Goal: Task Accomplishment & Management: Complete application form

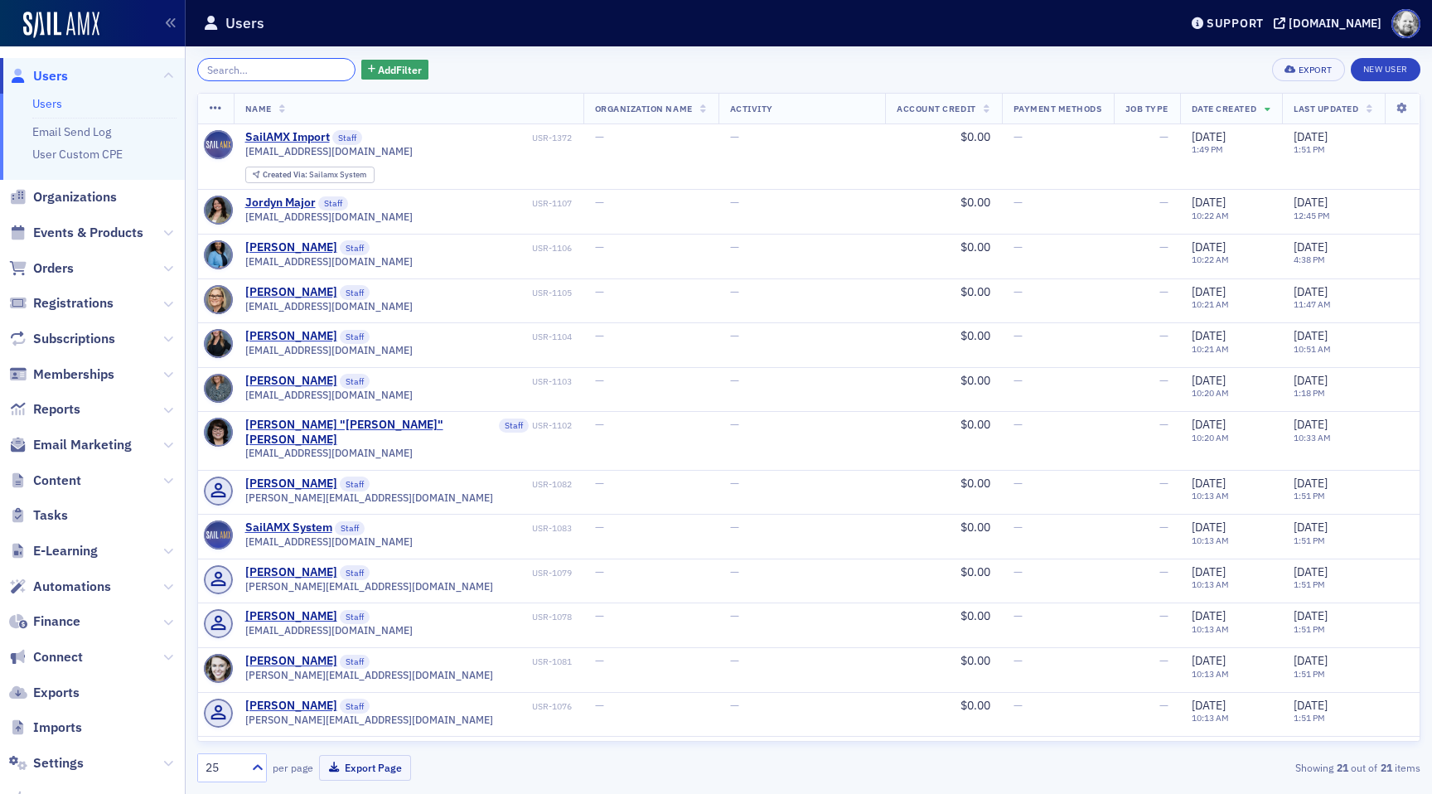
scroll to position [92, 0]
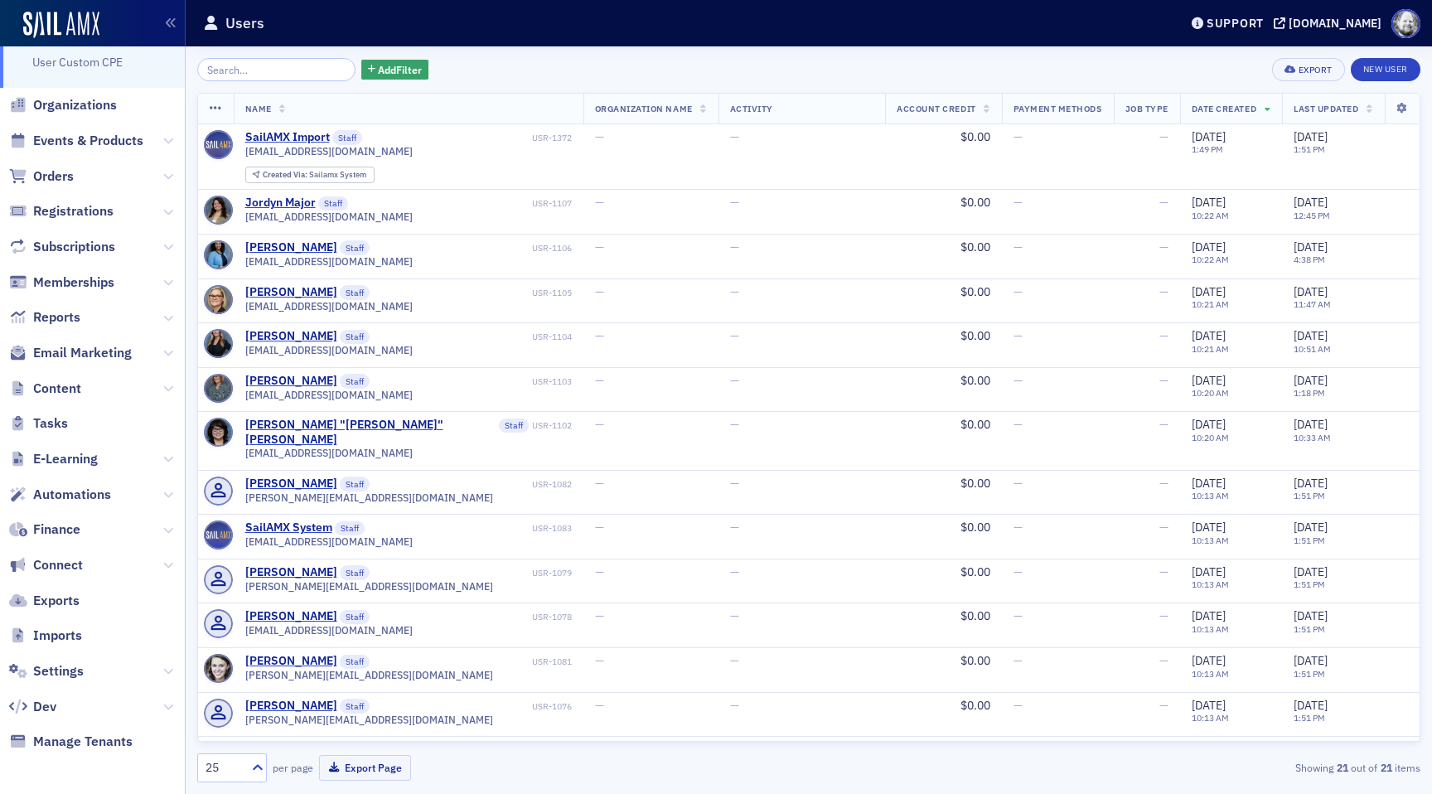
click at [58, 650] on span "Imports" at bounding box center [92, 636] width 185 height 36
click at [58, 632] on span "Imports" at bounding box center [57, 636] width 49 height 18
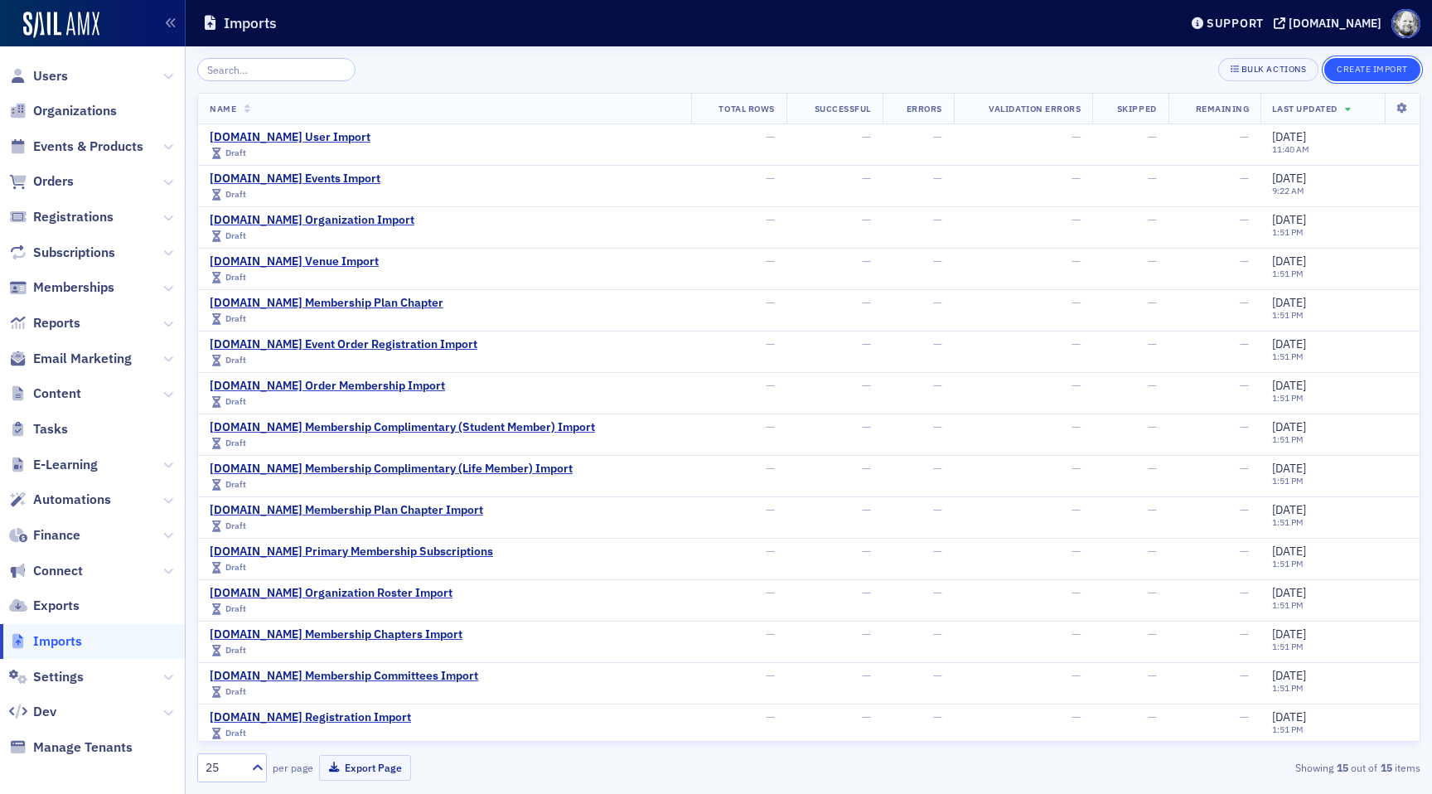
click at [1358, 68] on button "Create Import" at bounding box center [1372, 69] width 96 height 23
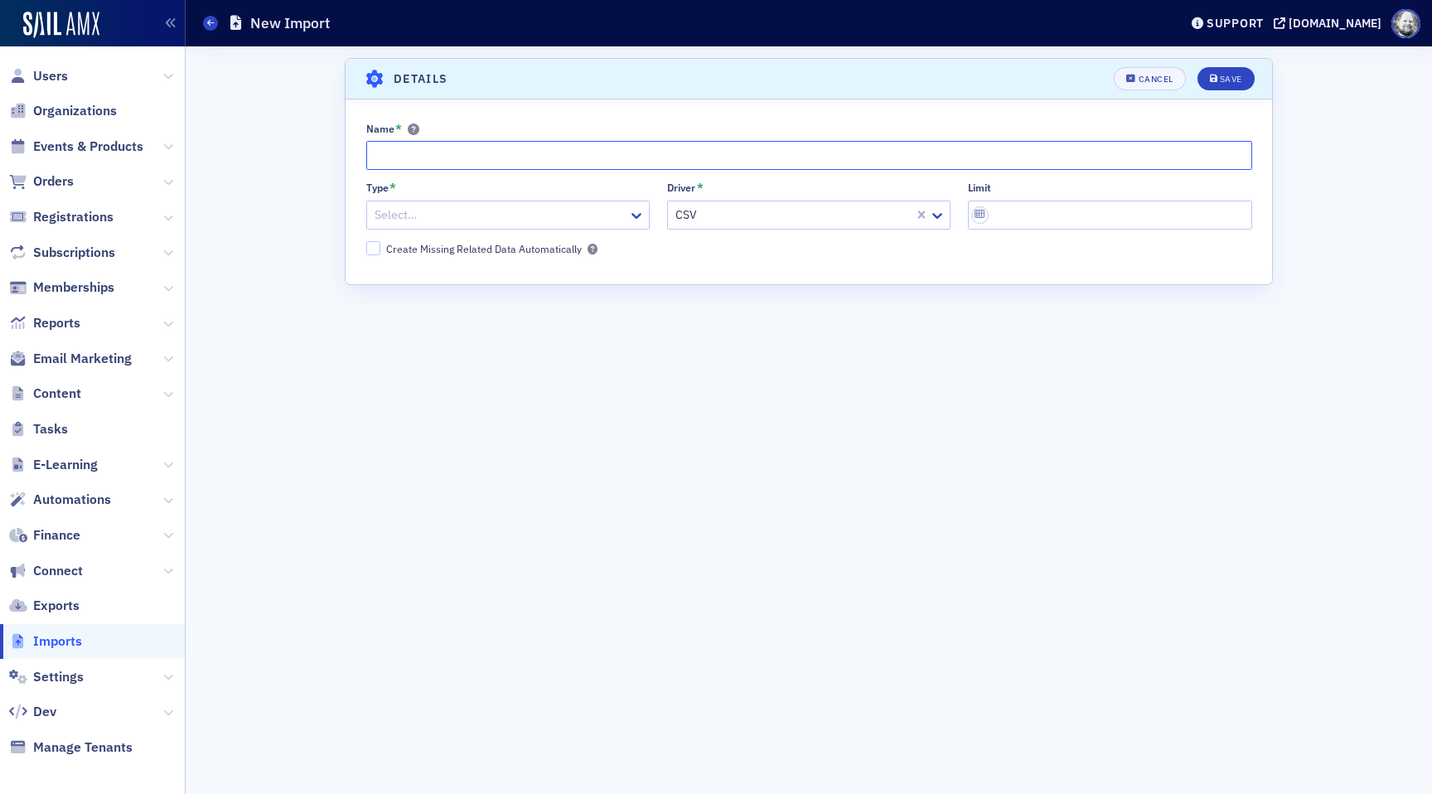
click at [491, 166] on input "Name *" at bounding box center [809, 155] width 886 height 29
type input "AM.Net"
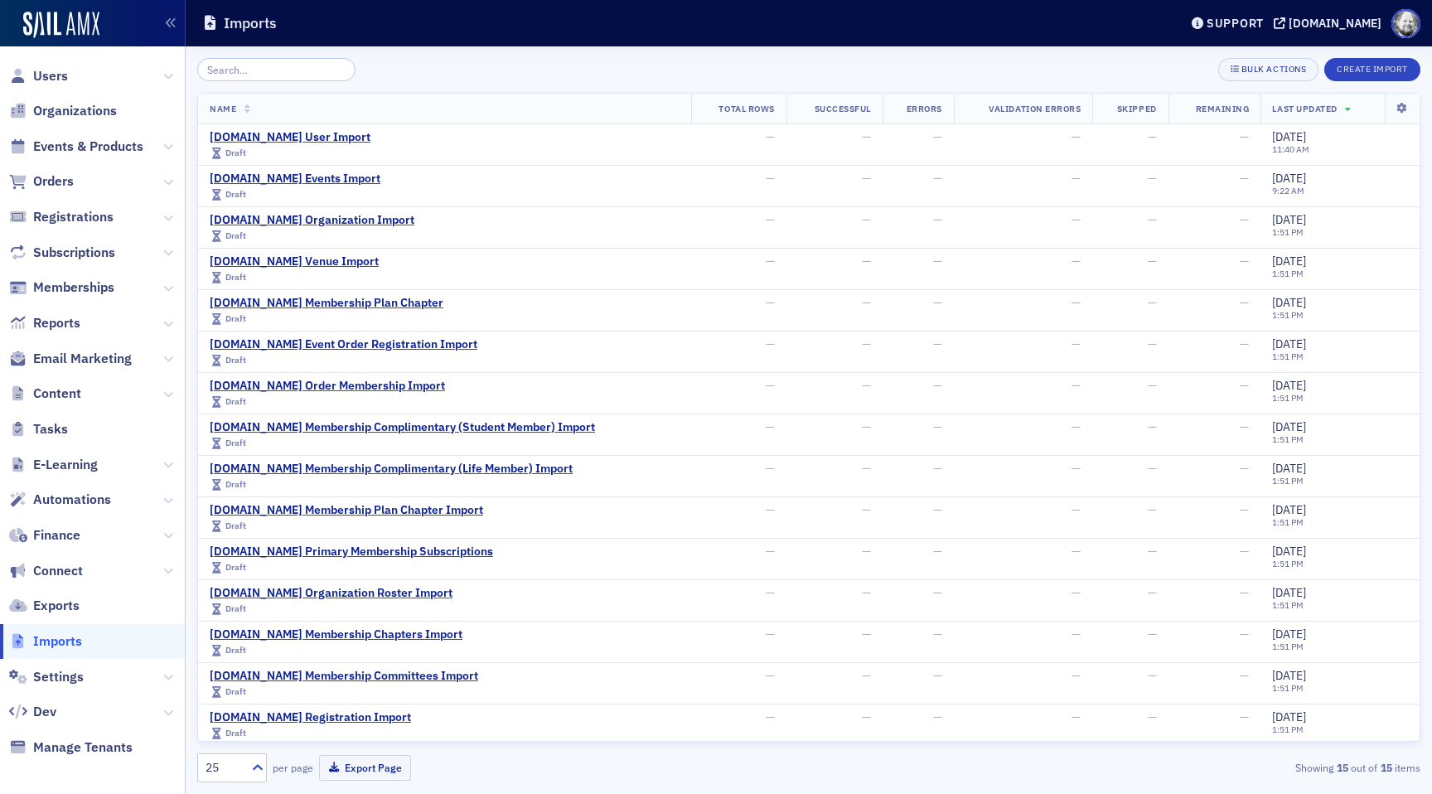
scroll to position [4, 0]
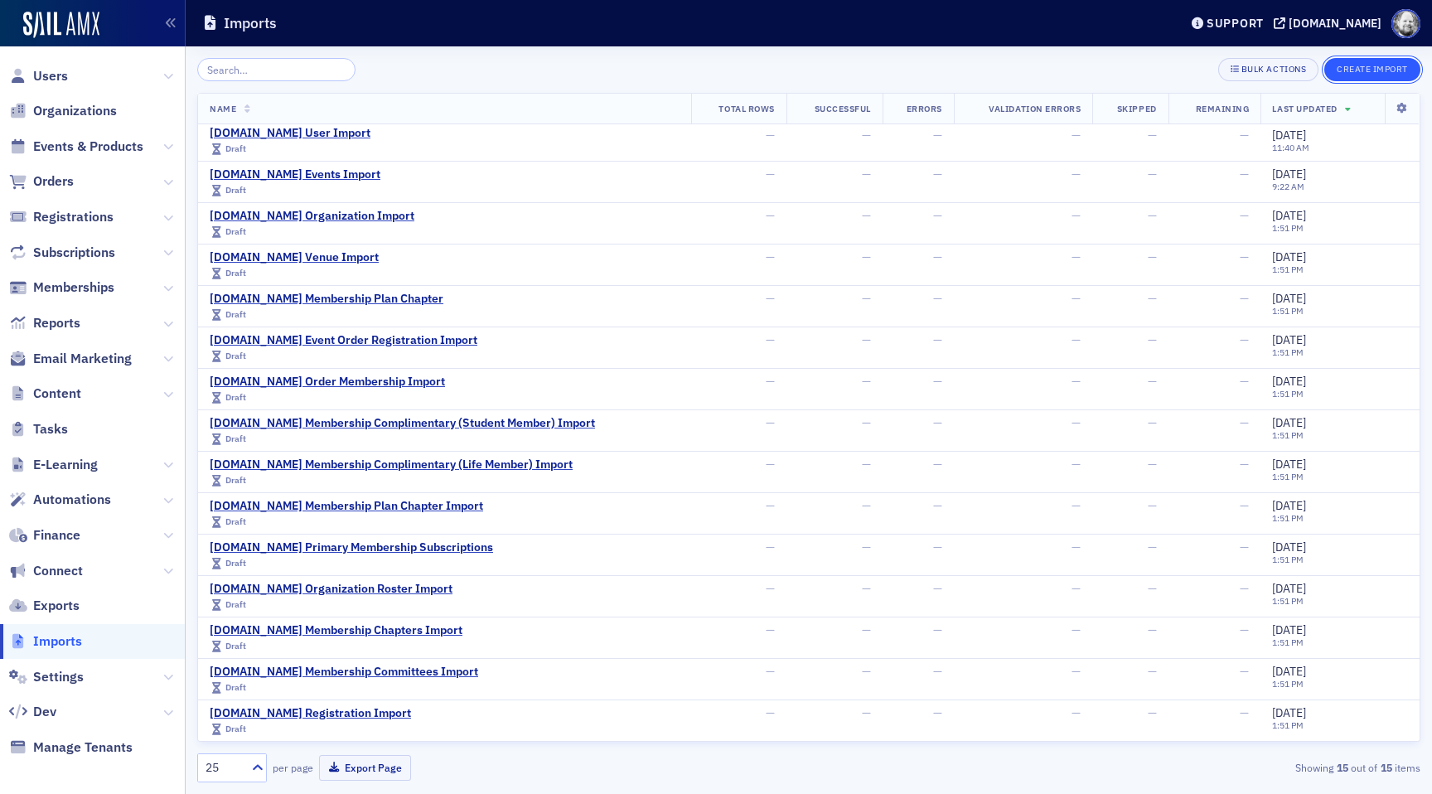
click at [1359, 61] on button "Create Import" at bounding box center [1372, 69] width 96 height 23
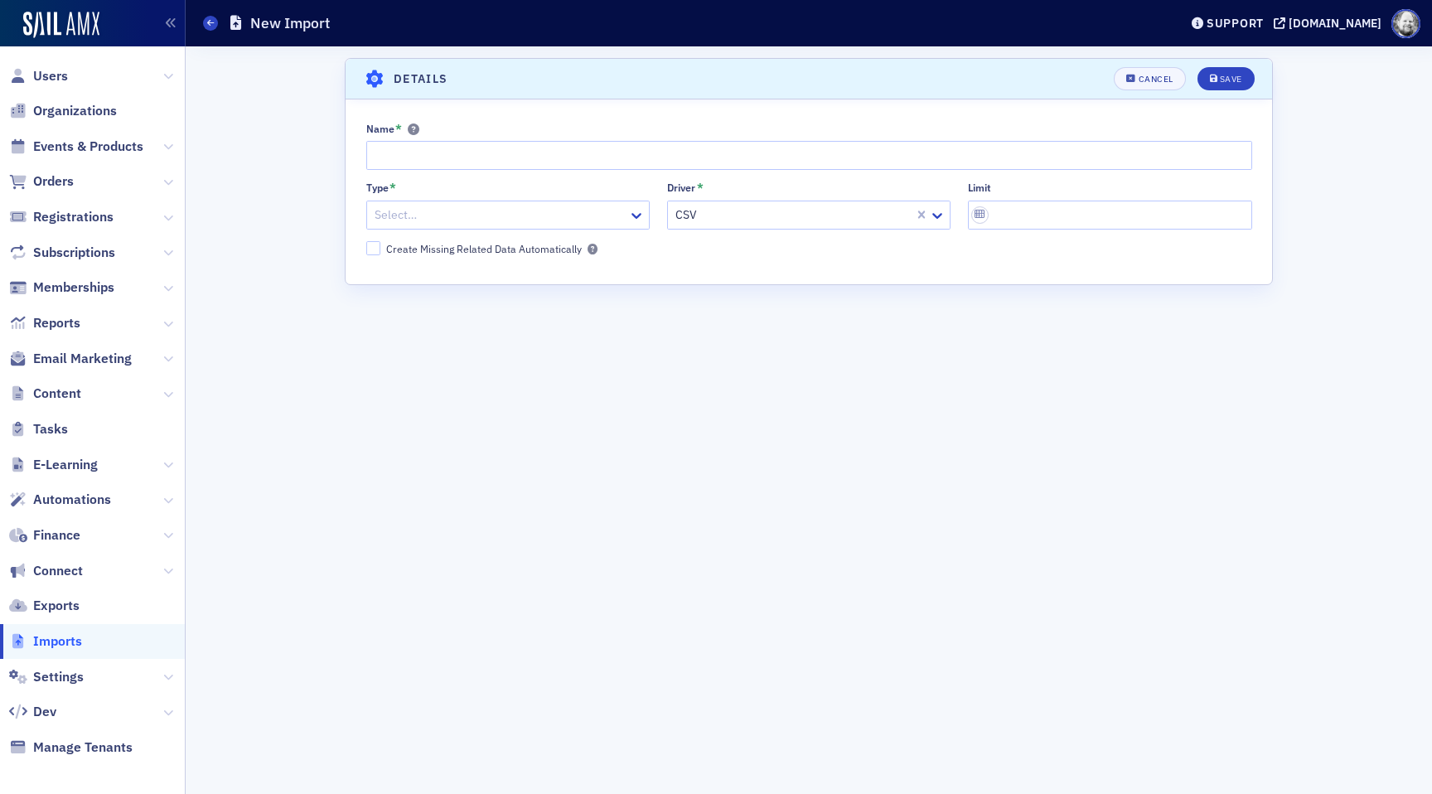
click at [525, 171] on div "Name * Type * Select… Driver * CSV Limit Create Missing Related Data Automatica…" at bounding box center [809, 189] width 927 height 133
click at [506, 157] on input "Name *" at bounding box center [809, 155] width 886 height 29
type input "Sengii Connect Communities Import"
click at [473, 235] on div "Name * Sengii Connect Communities Import Type * Select… Driver * CSV Limit Crea…" at bounding box center [809, 189] width 927 height 133
click at [461, 212] on div at bounding box center [500, 215] width 254 height 21
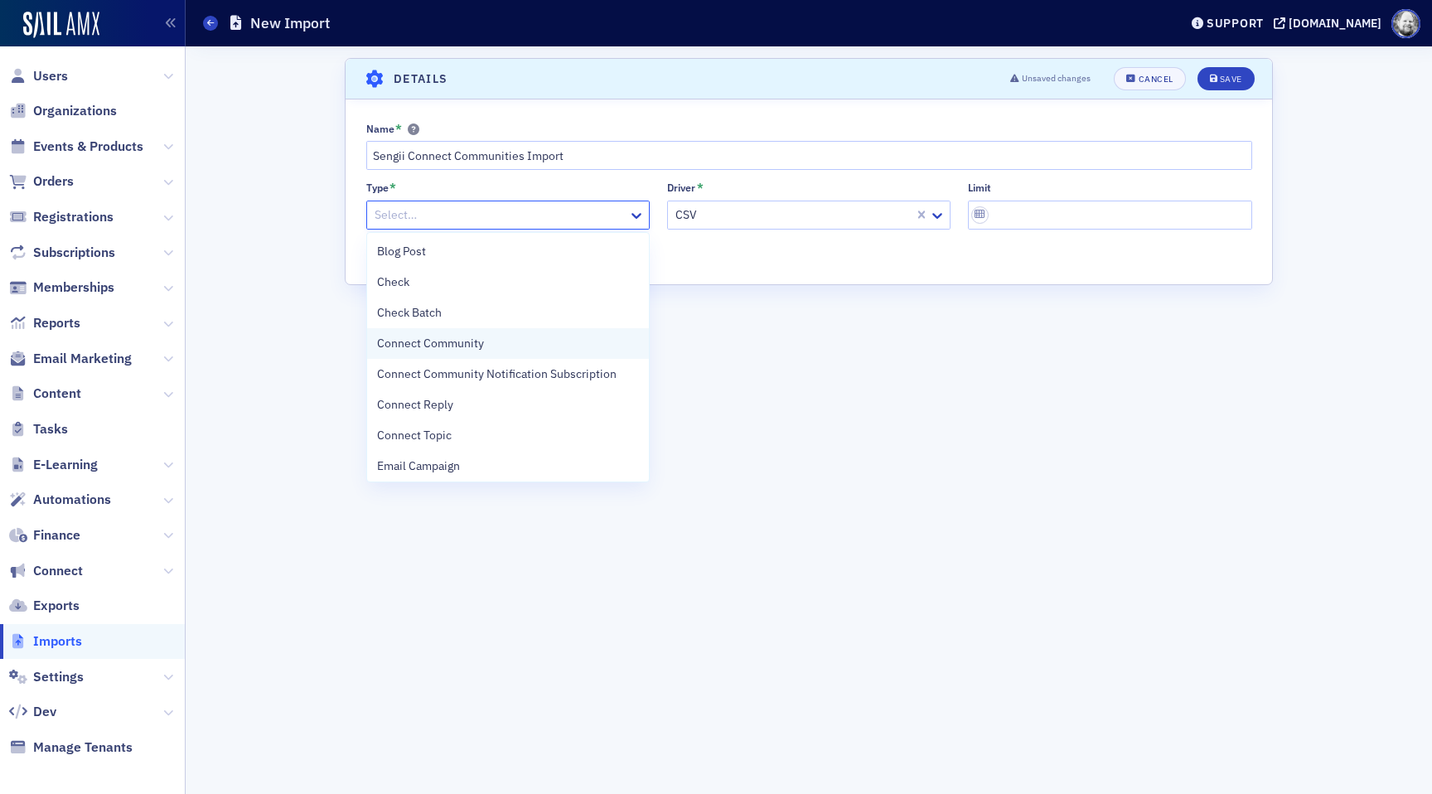
click at [457, 345] on span "Connect Community" at bounding box center [430, 343] width 107 height 17
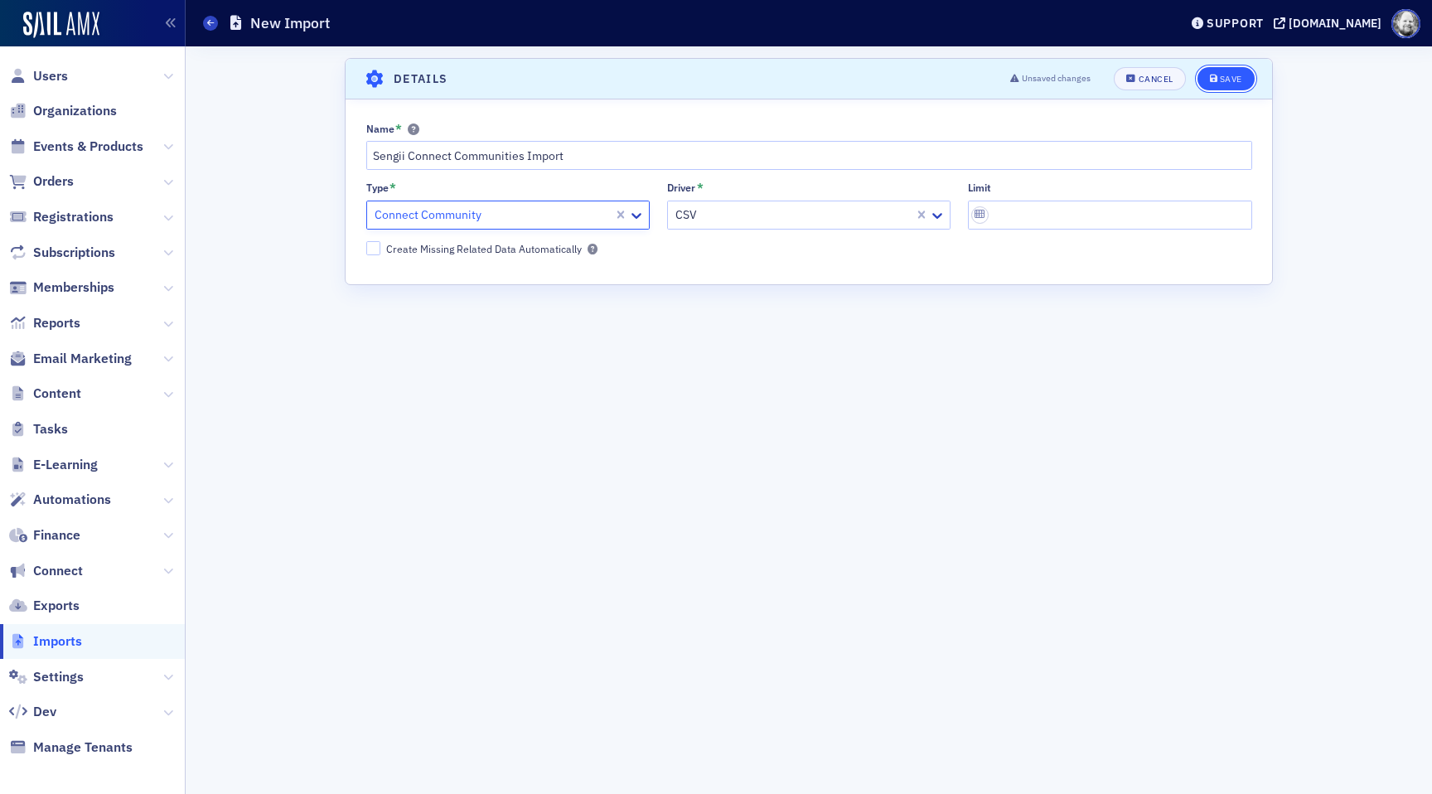
click at [1220, 80] on div "Save" at bounding box center [1231, 79] width 22 height 9
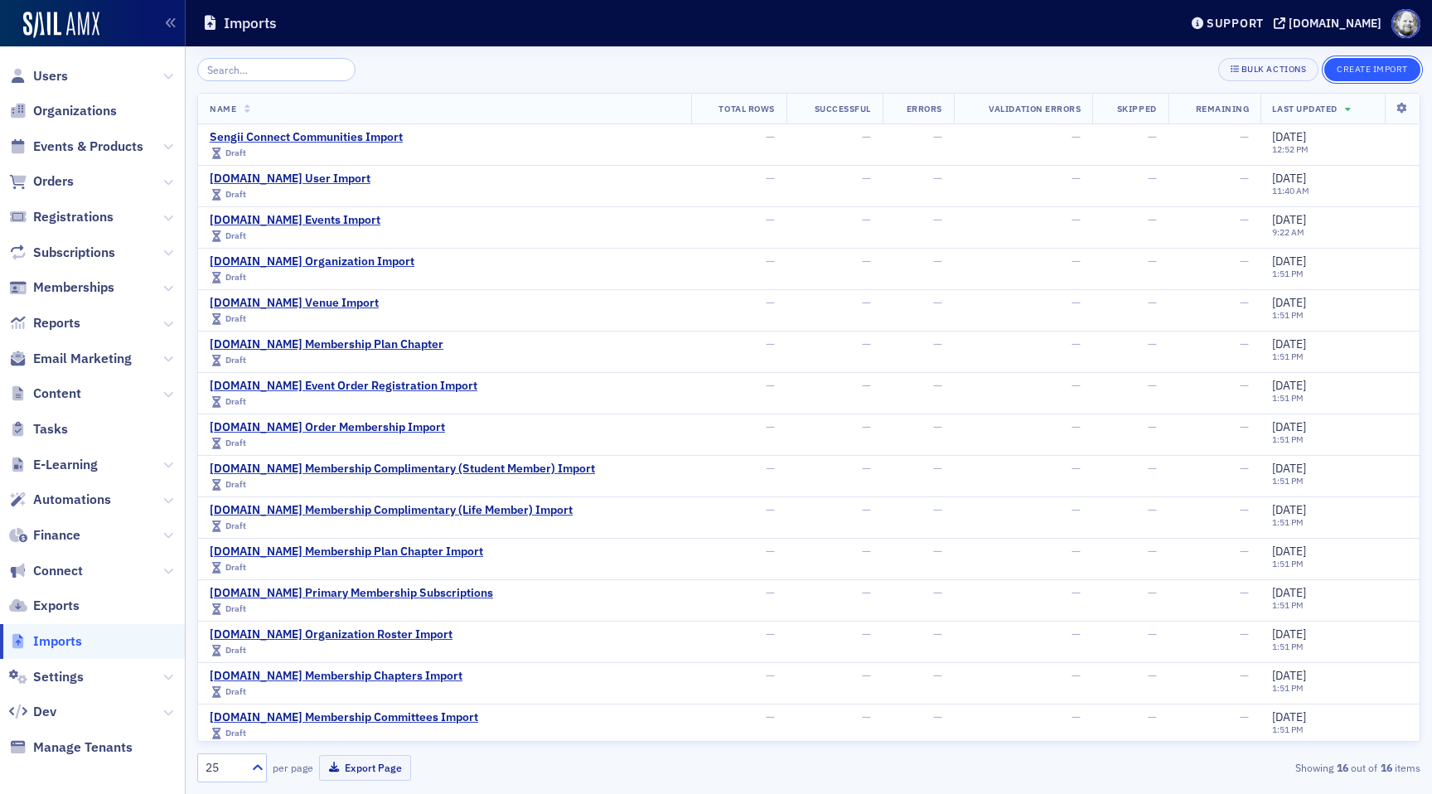
click at [1358, 72] on button "Create Import" at bounding box center [1372, 69] width 96 height 23
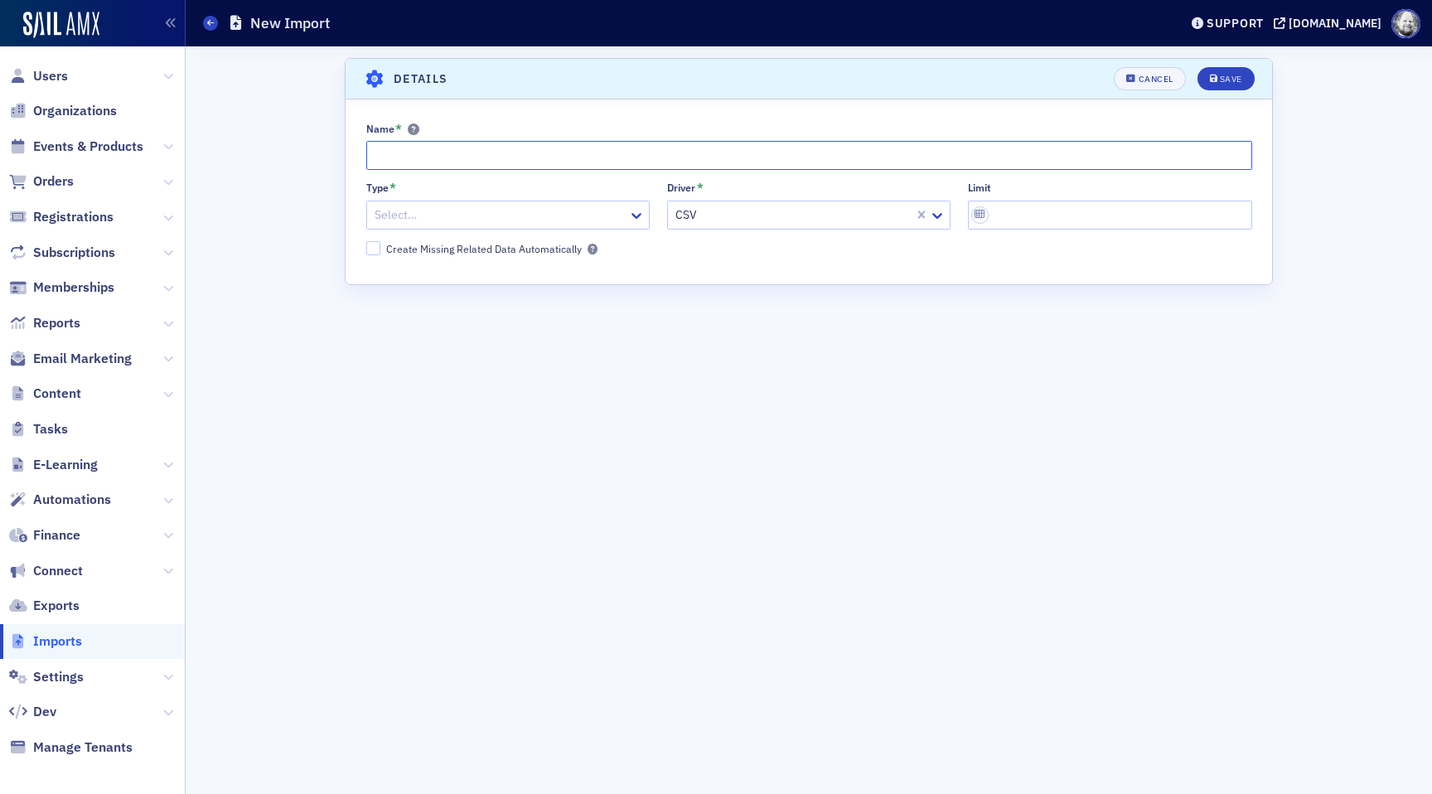
click at [415, 167] on input "Name *" at bounding box center [809, 155] width 886 height 29
type input "Sengii Connect Topics Import"
click at [391, 216] on div at bounding box center [500, 215] width 254 height 21
type input "top"
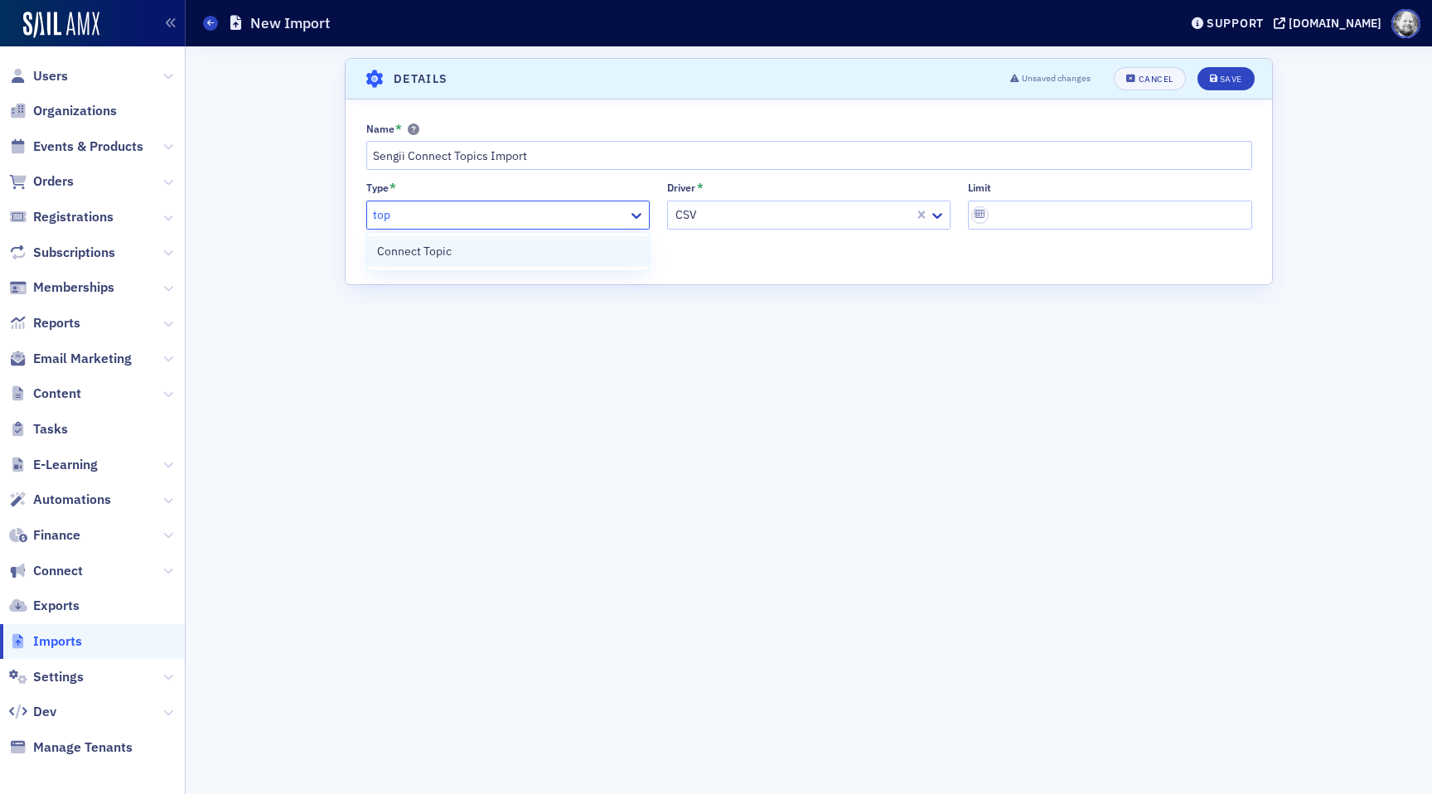
click at [402, 244] on span "Connect Topic" at bounding box center [414, 251] width 75 height 17
click at [1208, 74] on button "Save" at bounding box center [1226, 78] width 57 height 23
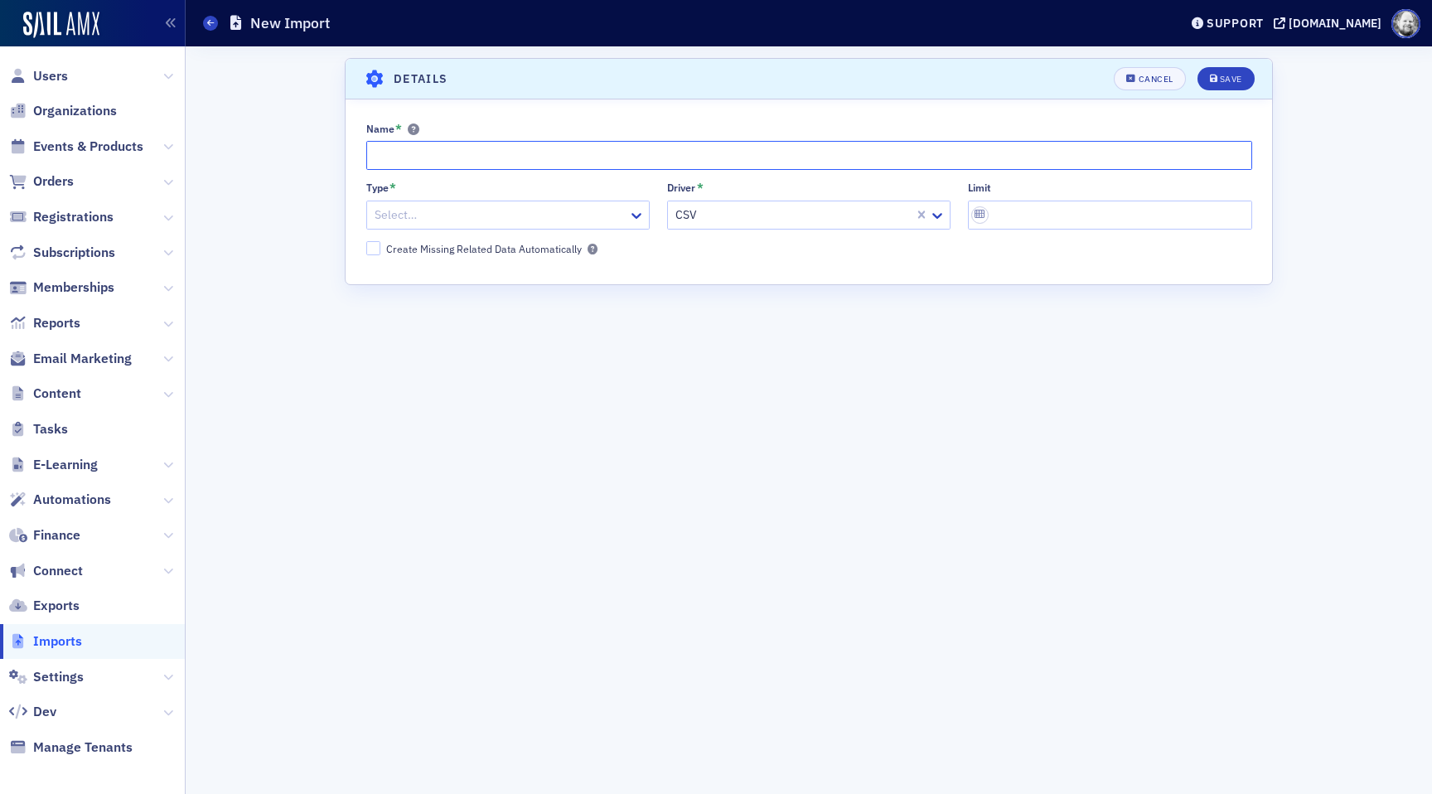
click at [551, 149] on input "Name *" at bounding box center [809, 155] width 886 height 29
type input "Sengii Connect Replies Import"
click at [534, 206] on div at bounding box center [500, 215] width 254 height 21
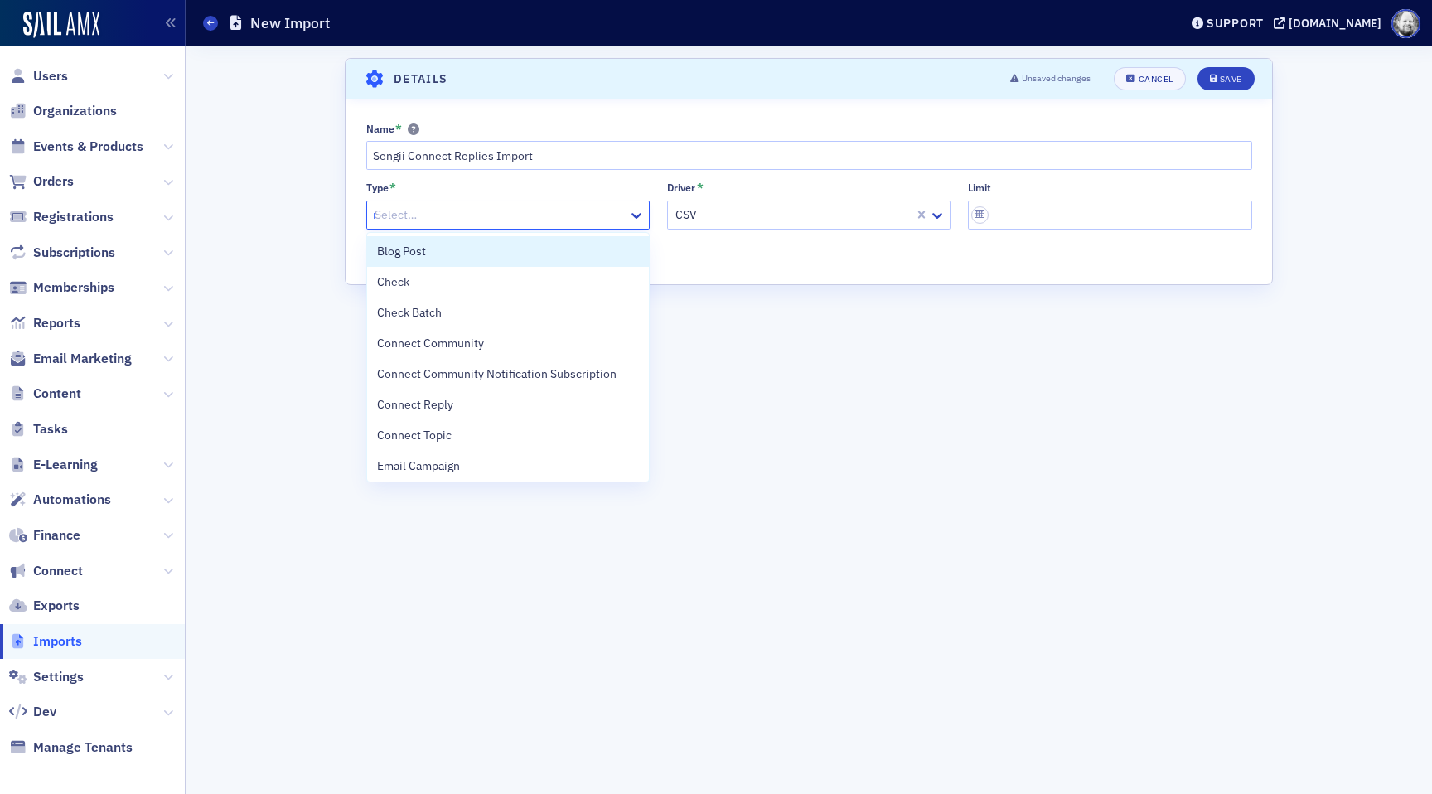
type input "re"
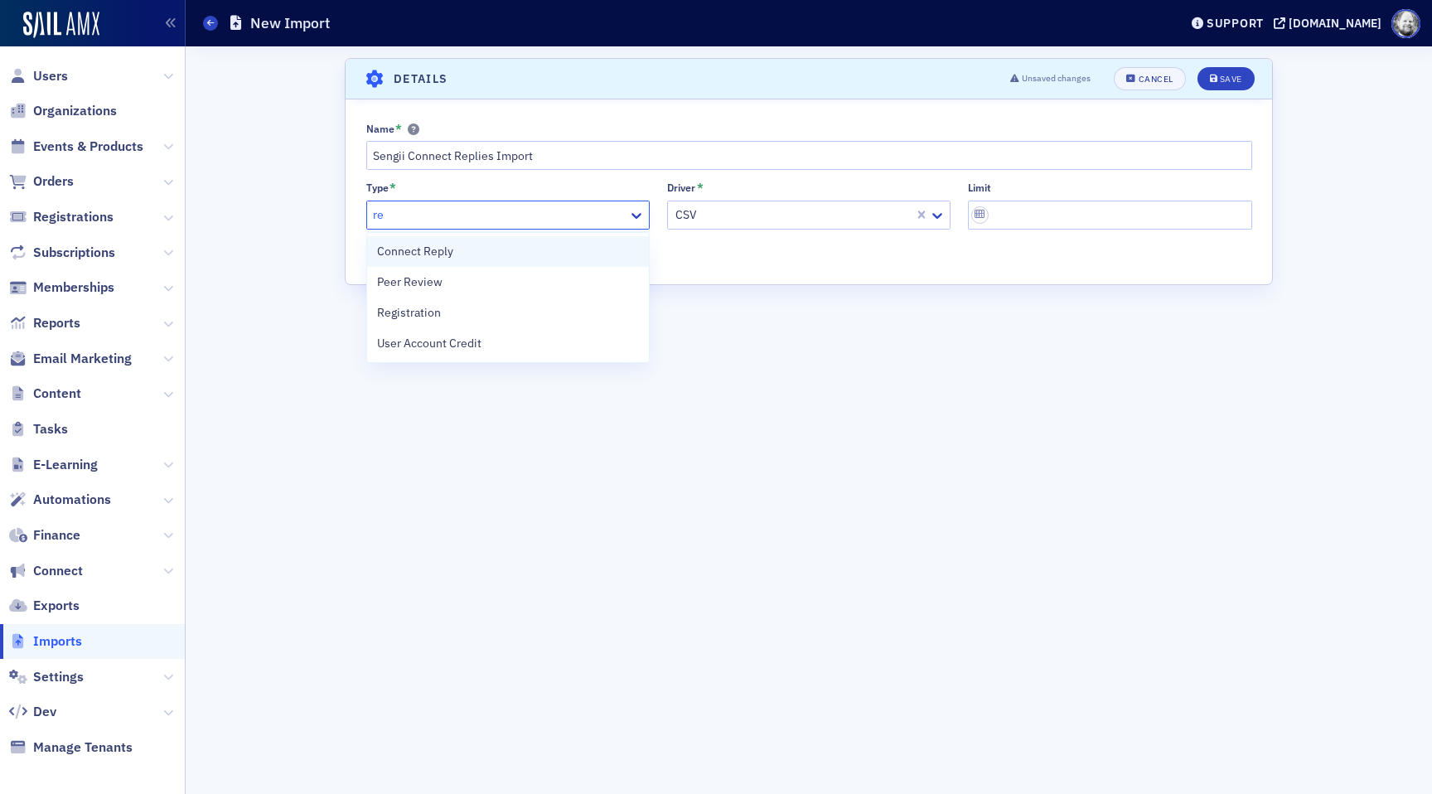
click at [482, 243] on div "Connect Reply" at bounding box center [508, 251] width 262 height 17
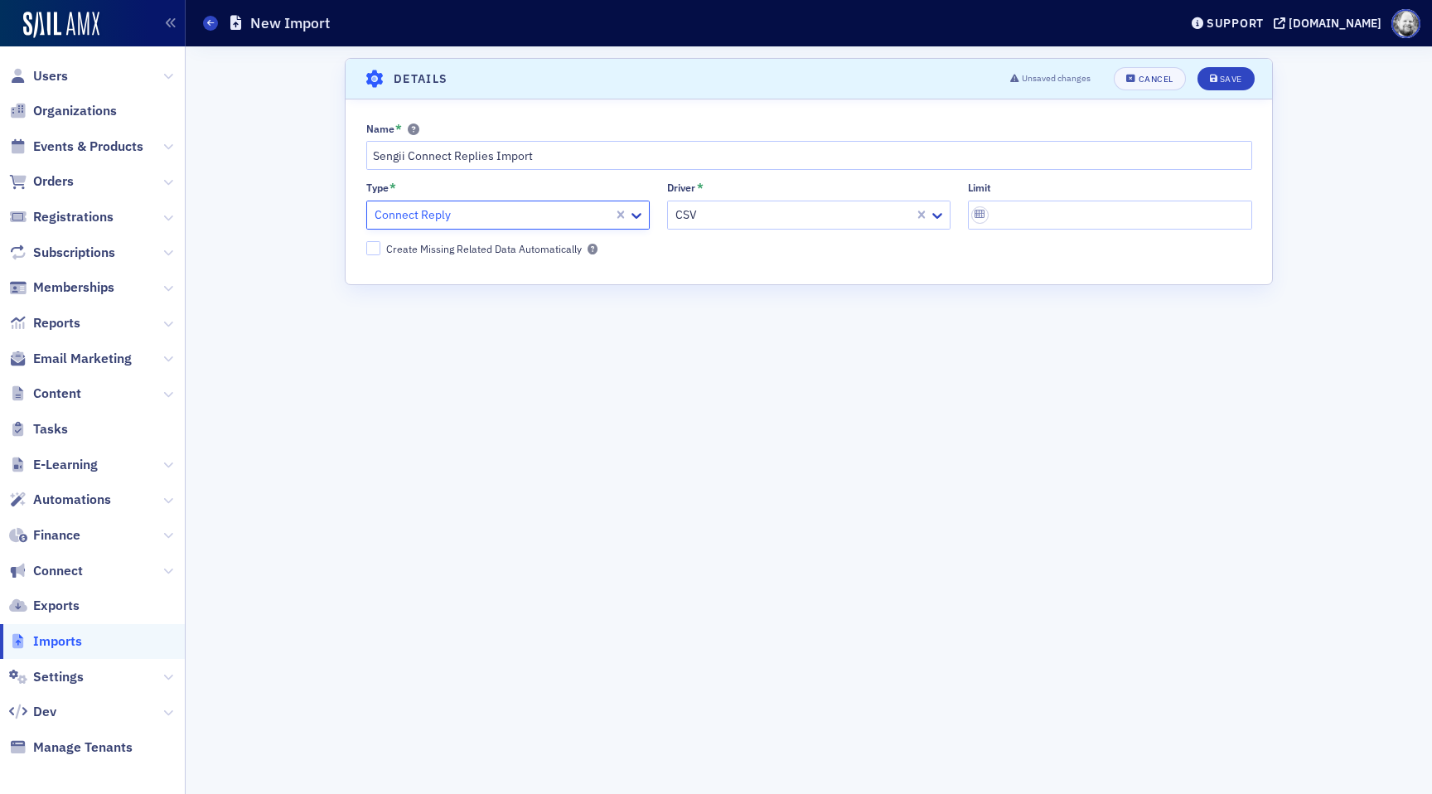
click at [1226, 64] on header "Details Unsaved changes Cancel Save" at bounding box center [809, 79] width 927 height 41
click at [1226, 72] on button "Save" at bounding box center [1226, 78] width 57 height 23
click at [481, 158] on input "Name *" at bounding box center [809, 155] width 886 height 29
type input "s"
click at [510, 217] on div at bounding box center [500, 215] width 254 height 21
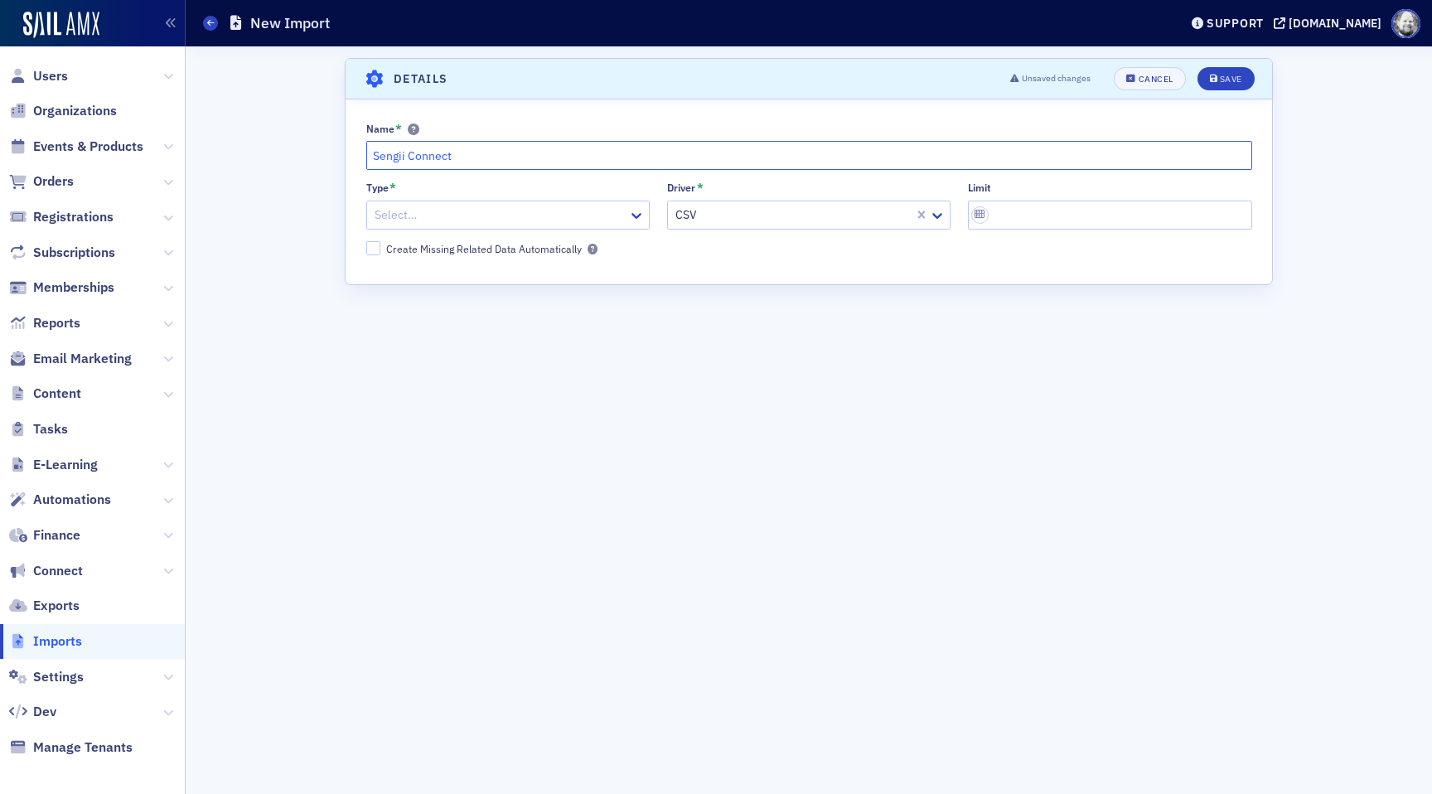
click at [475, 159] on input "Sengii Connect" at bounding box center [809, 155] width 886 height 29
click at [496, 198] on div "Type * Select…" at bounding box center [507, 205] width 283 height 47
click at [497, 212] on div at bounding box center [500, 215] width 254 height 21
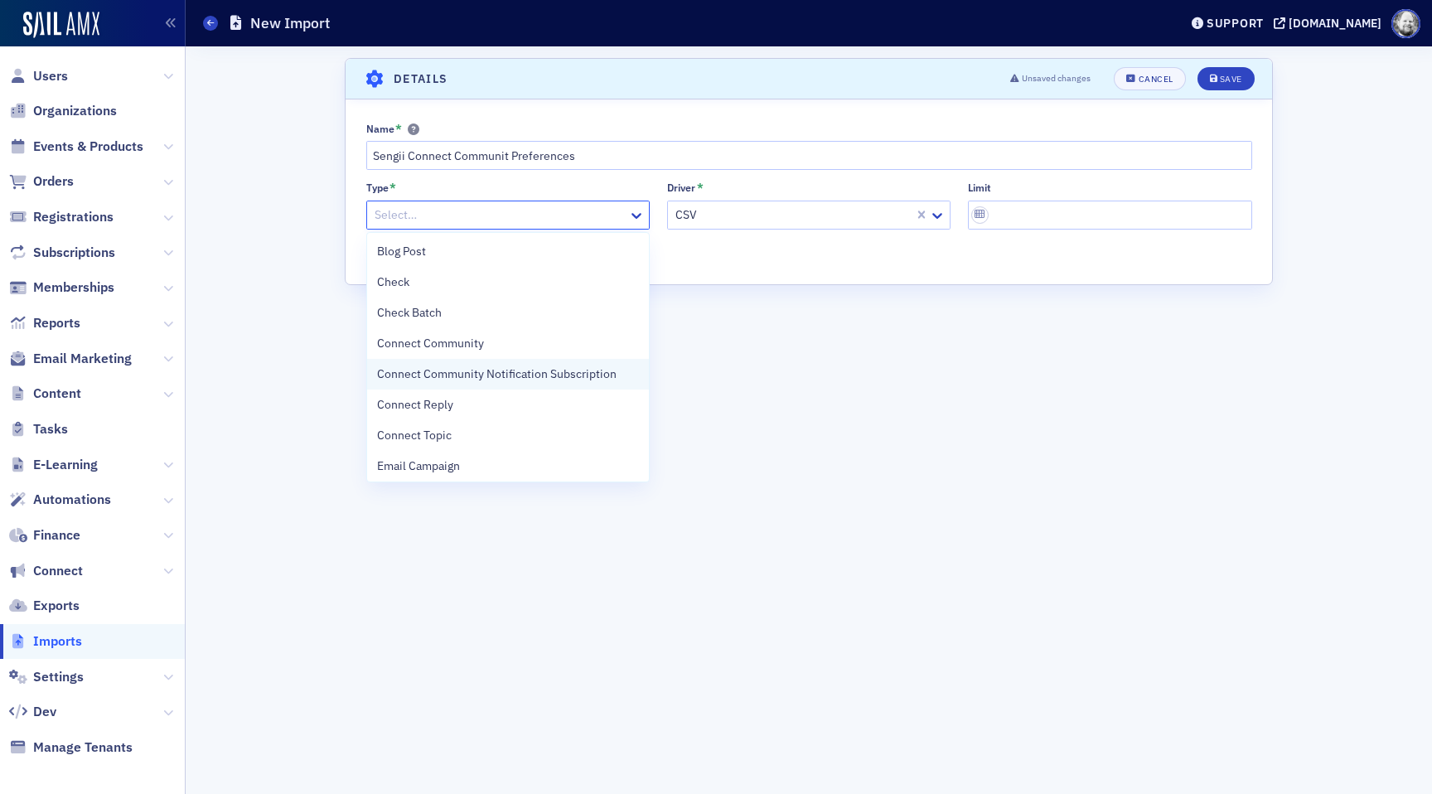
click at [516, 375] on span "Connect Community Notification Subscription" at bounding box center [497, 374] width 240 height 17
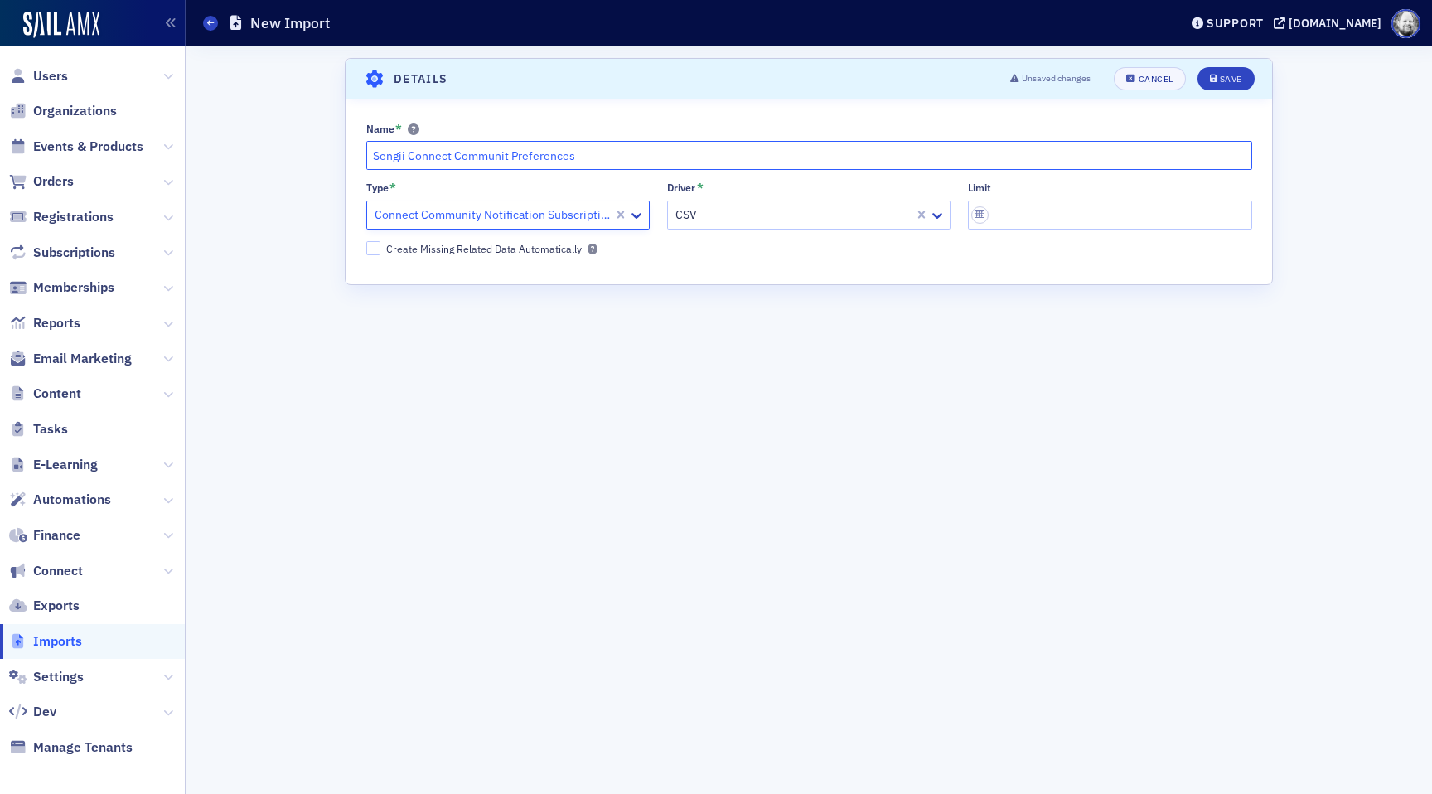
click at [506, 157] on input "Sengii Connect Communit Preferences" at bounding box center [809, 155] width 886 height 29
type input "Sengii Connect Community Notification Preferences"
click at [1041, 201] on input "Limit" at bounding box center [1109, 215] width 283 height 29
click at [1237, 75] on div "Save" at bounding box center [1231, 79] width 22 height 9
